Goal: Task Accomplishment & Management: Use online tool/utility

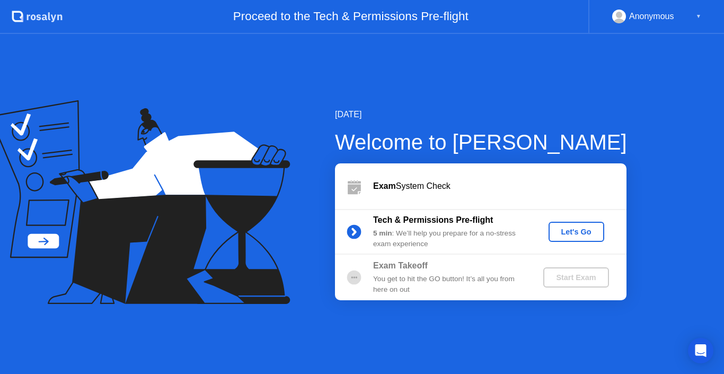
click at [567, 228] on div "Let's Go" at bounding box center [576, 231] width 47 height 8
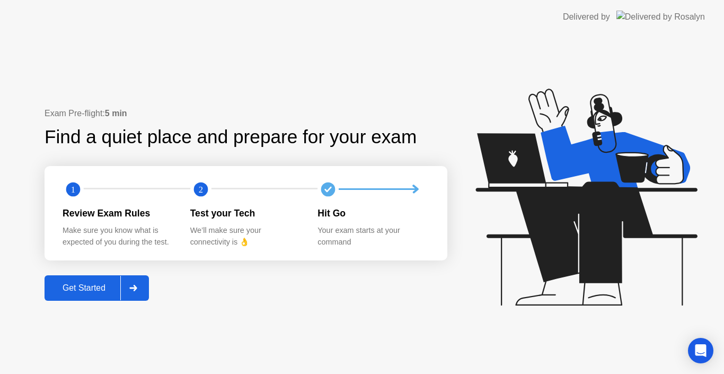
click at [107, 284] on div "Get Started" at bounding box center [84, 288] width 73 height 10
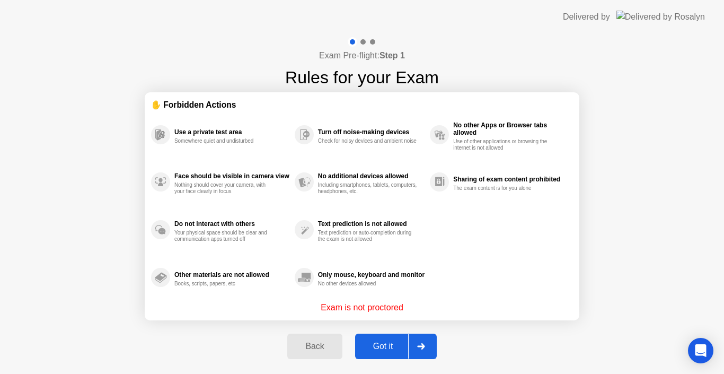
click at [390, 339] on button "Got it" at bounding box center [396, 345] width 82 height 25
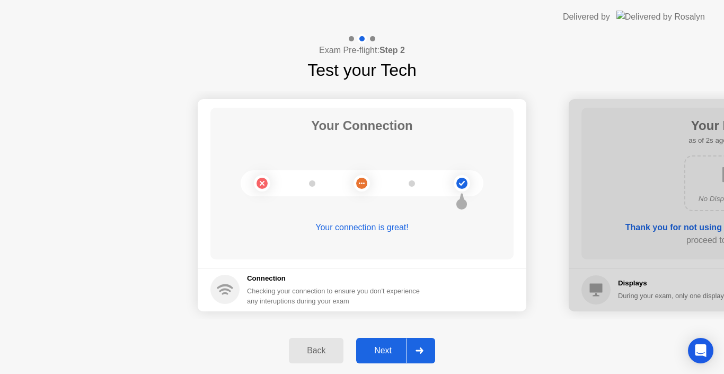
click at [389, 346] on div "Next" at bounding box center [382, 351] width 47 height 10
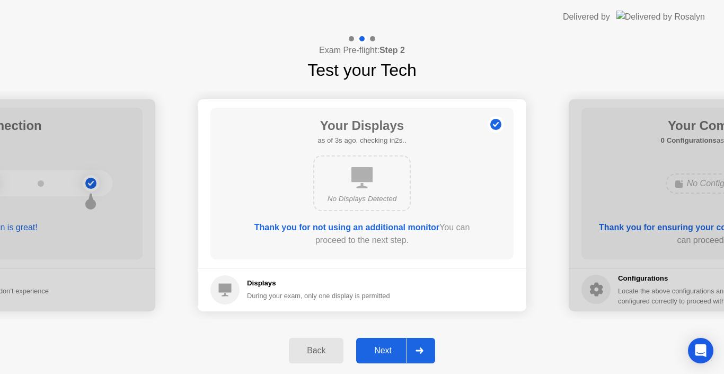
click at [391, 344] on button "Next" at bounding box center [395, 350] width 79 height 25
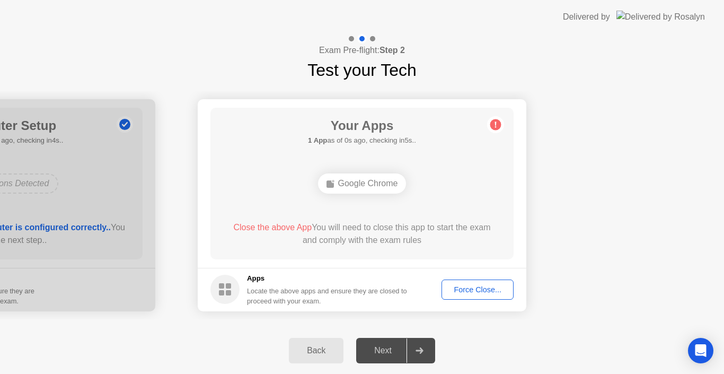
click at [317, 347] on div "Back" at bounding box center [316, 351] width 48 height 10
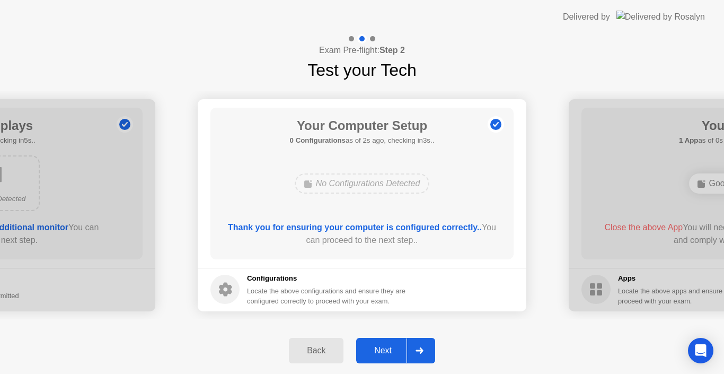
click at [385, 351] on div "Next" at bounding box center [382, 351] width 47 height 10
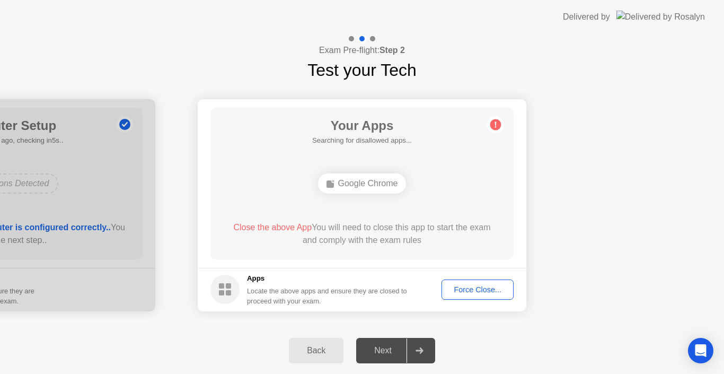
click at [464, 293] on div "Force Close..." at bounding box center [477, 289] width 65 height 8
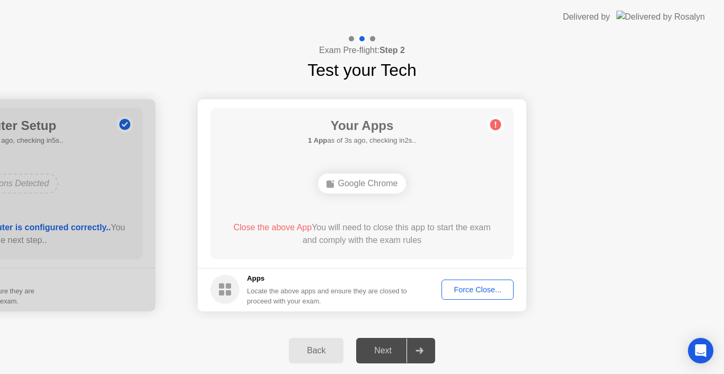
click at [391, 350] on div "Next" at bounding box center [382, 351] width 47 height 10
click at [469, 286] on div "Force Close..." at bounding box center [477, 289] width 65 height 8
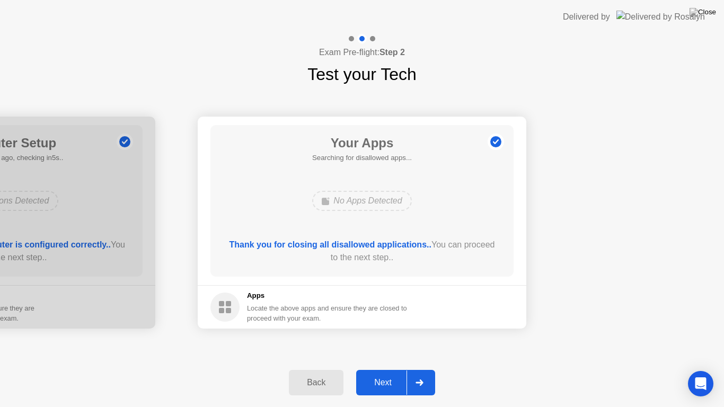
click at [371, 373] on div "Next" at bounding box center [382, 383] width 47 height 10
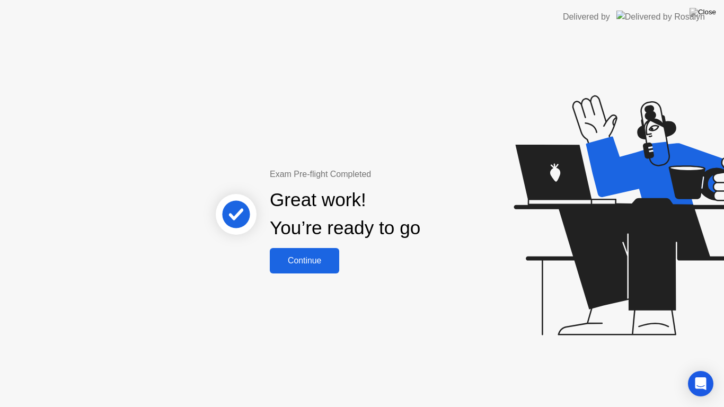
click at [313, 263] on div "Continue" at bounding box center [304, 261] width 63 height 10
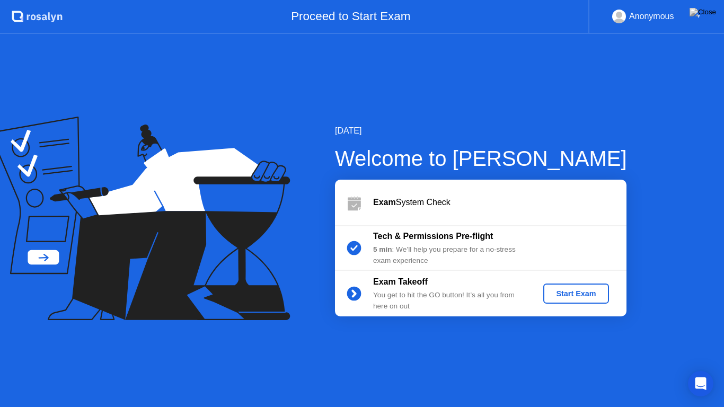
click at [566, 296] on div "Start Exam" at bounding box center [576, 293] width 57 height 8
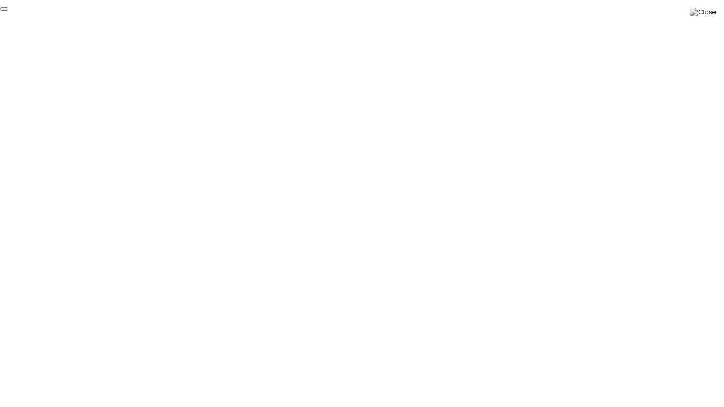
click div "End Proctoring Session"
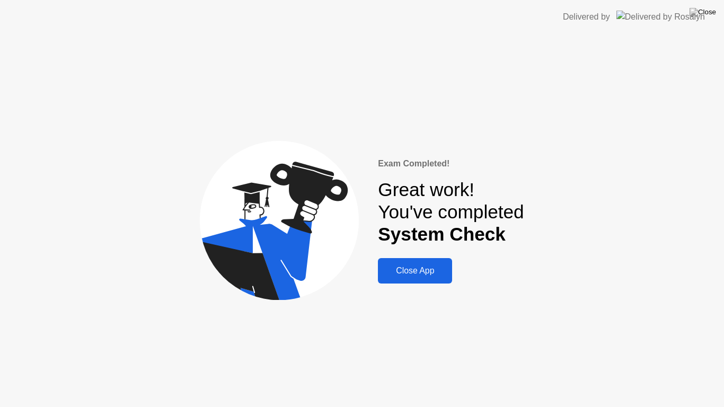
click at [427, 276] on div "Close App" at bounding box center [415, 271] width 68 height 10
